Goal: Register for event/course

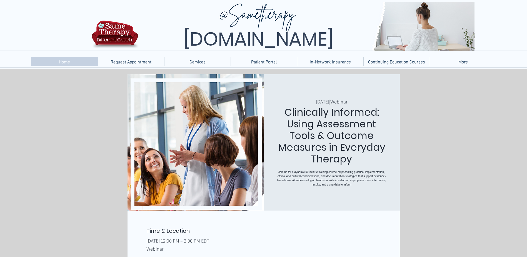
click at [68, 64] on p "Home" at bounding box center [64, 61] width 17 height 9
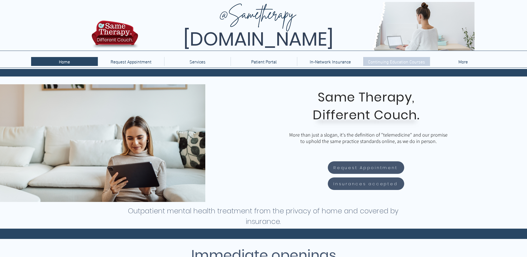
click at [410, 63] on p "Continuing Education Courses" at bounding box center [396, 61] width 63 height 9
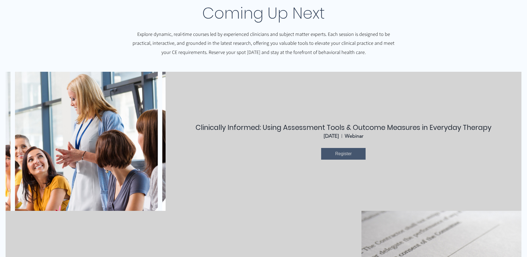
scroll to position [194, 0]
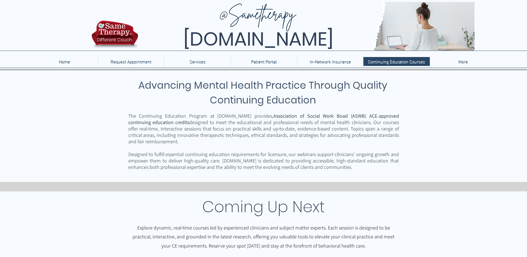
click at [261, 85] on h3 "Advancing Mental Health Practice Through Quality Continuing Education" at bounding box center [263, 92] width 271 height 29
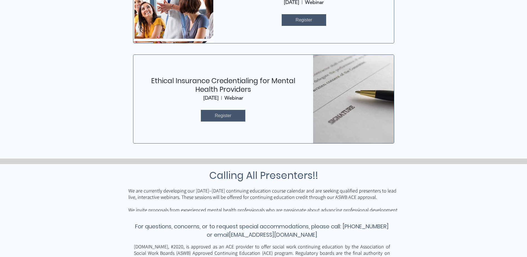
scroll to position [456, 0]
